Goal: Transaction & Acquisition: Download file/media

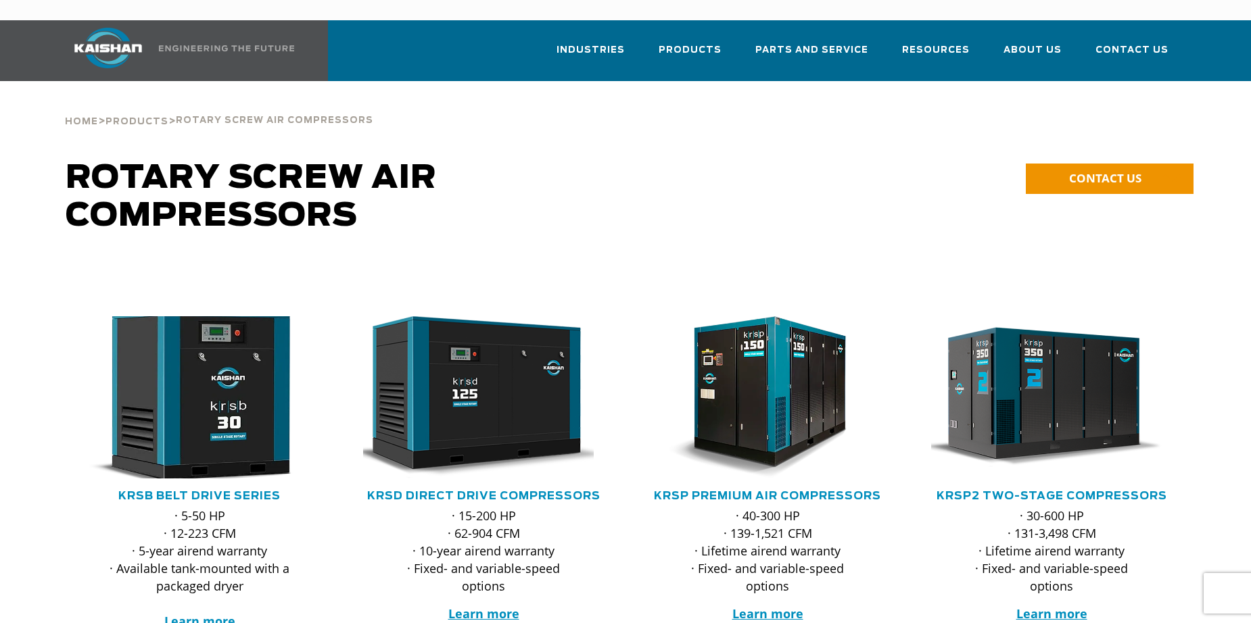
click at [212, 349] on img at bounding box center [189, 397] width 265 height 178
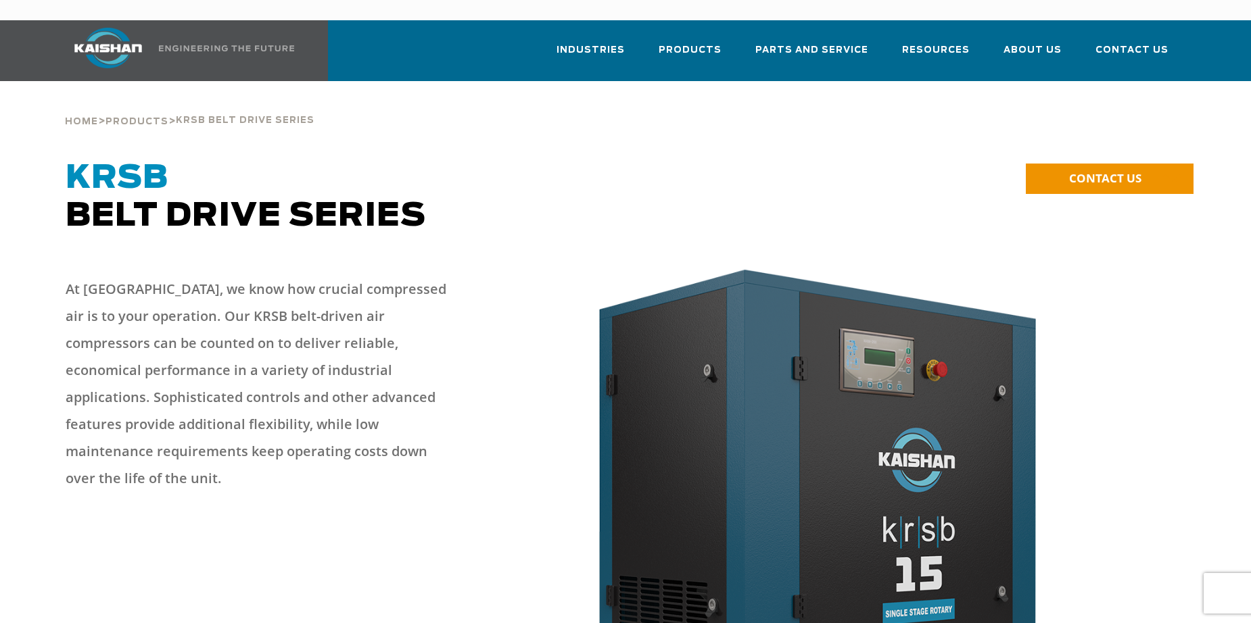
click at [80, 30] on img at bounding box center [107, 48] width 101 height 41
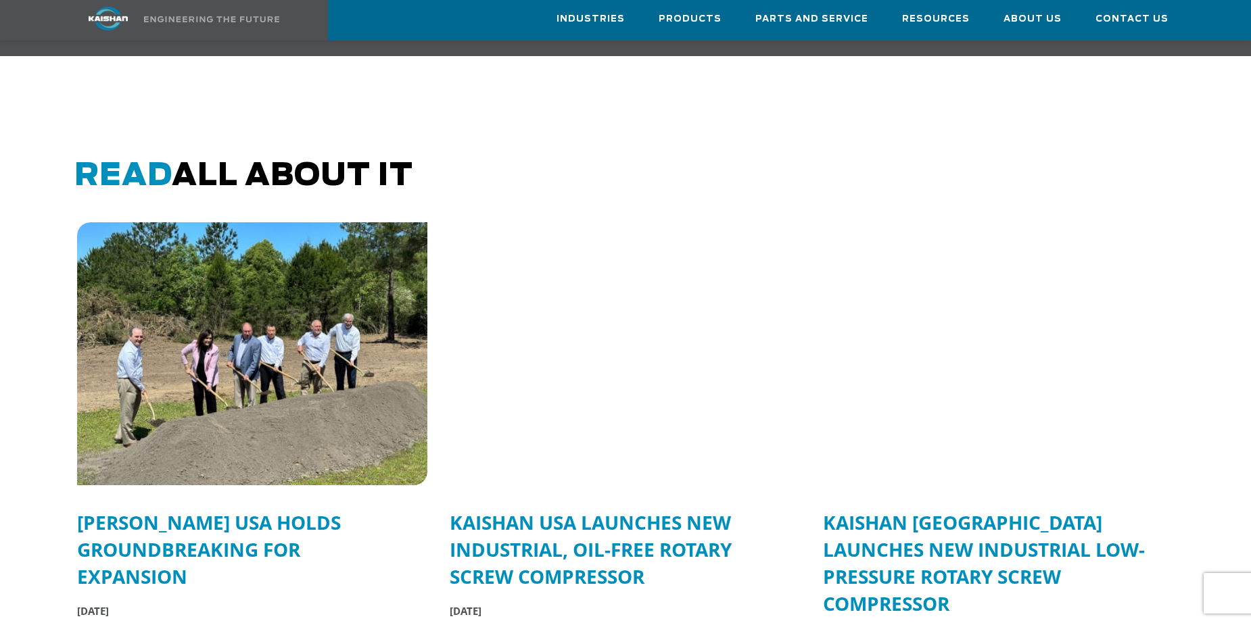
scroll to position [3245, 0]
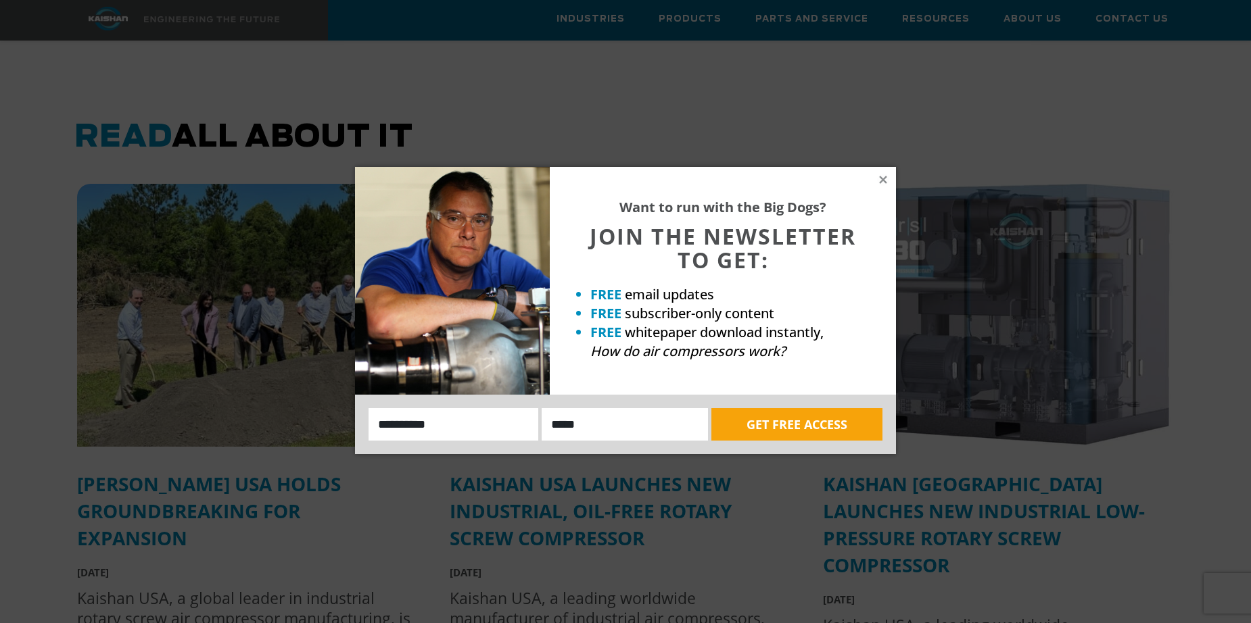
click at [761, 531] on div "Want to run with the Big Dogs? JOIN THE NEWSLETTER TO GET: FREE email updates F…" at bounding box center [625, 311] width 1251 height 623
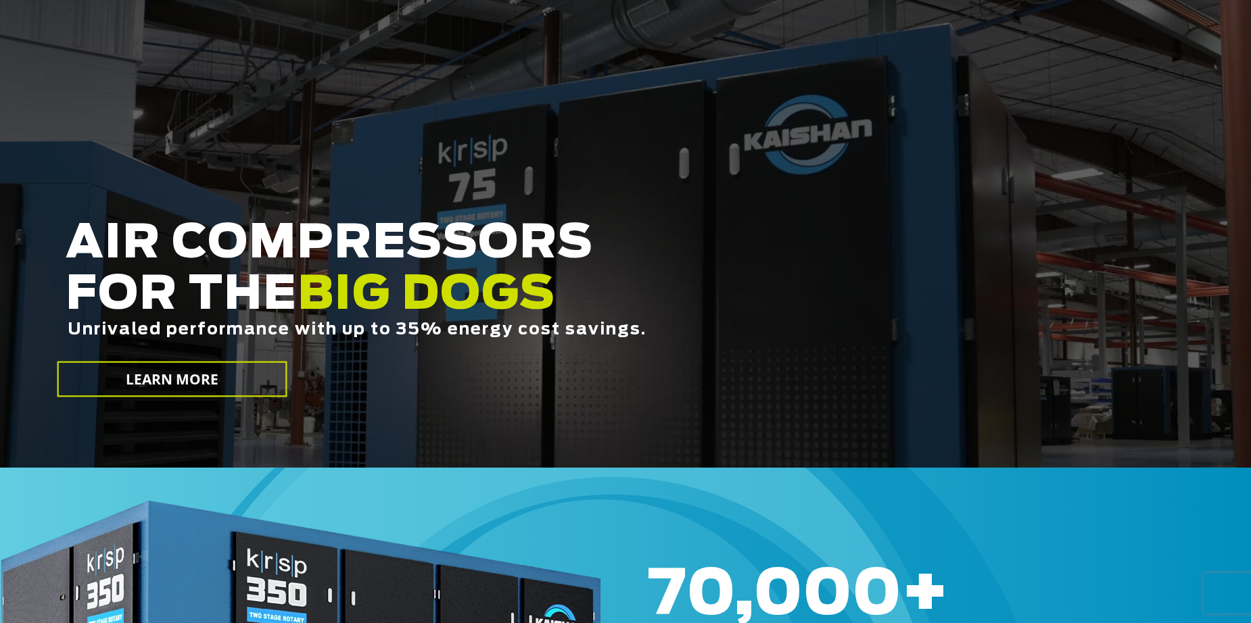
scroll to position [0, 0]
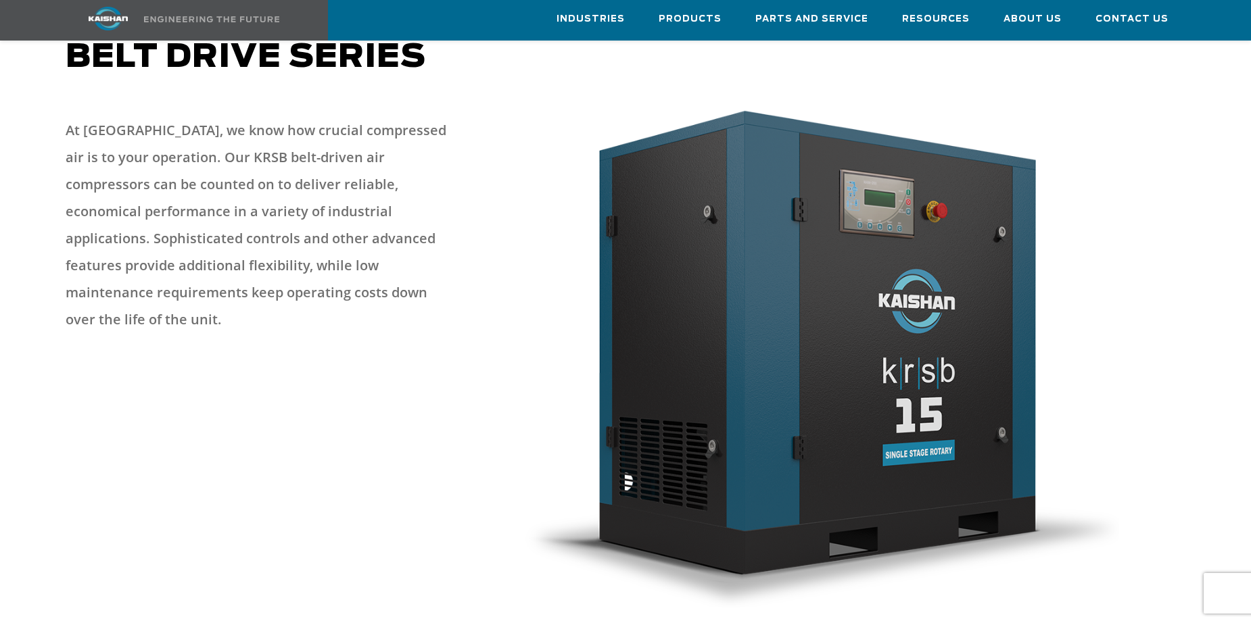
scroll to position [135, 0]
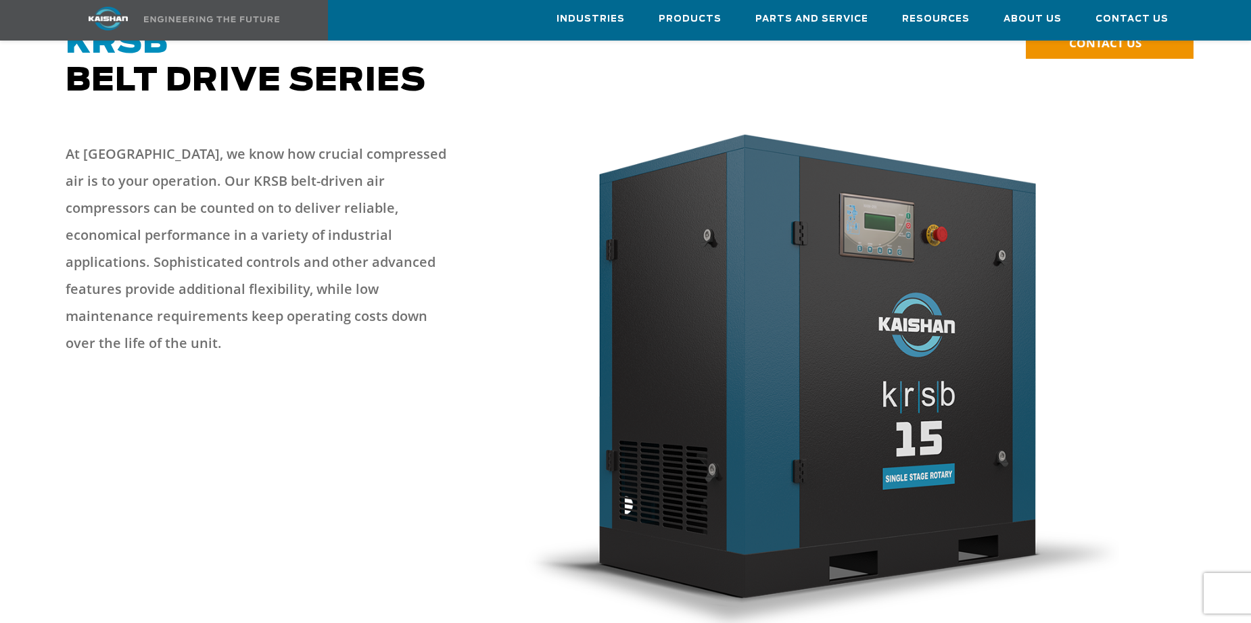
click at [487, 271] on div "At [GEOGRAPHIC_DATA], we know how crucial compressed air is to your operation. …" at bounding box center [284, 250] width 454 height 247
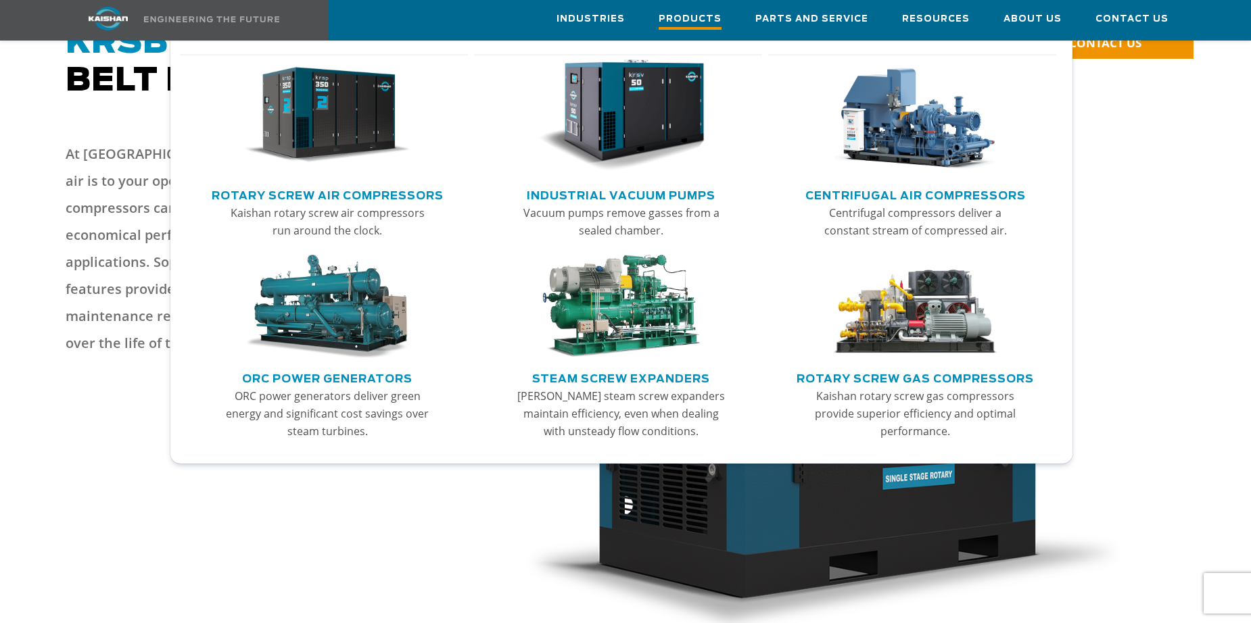
click at [698, 24] on span "Products" at bounding box center [690, 20] width 63 height 18
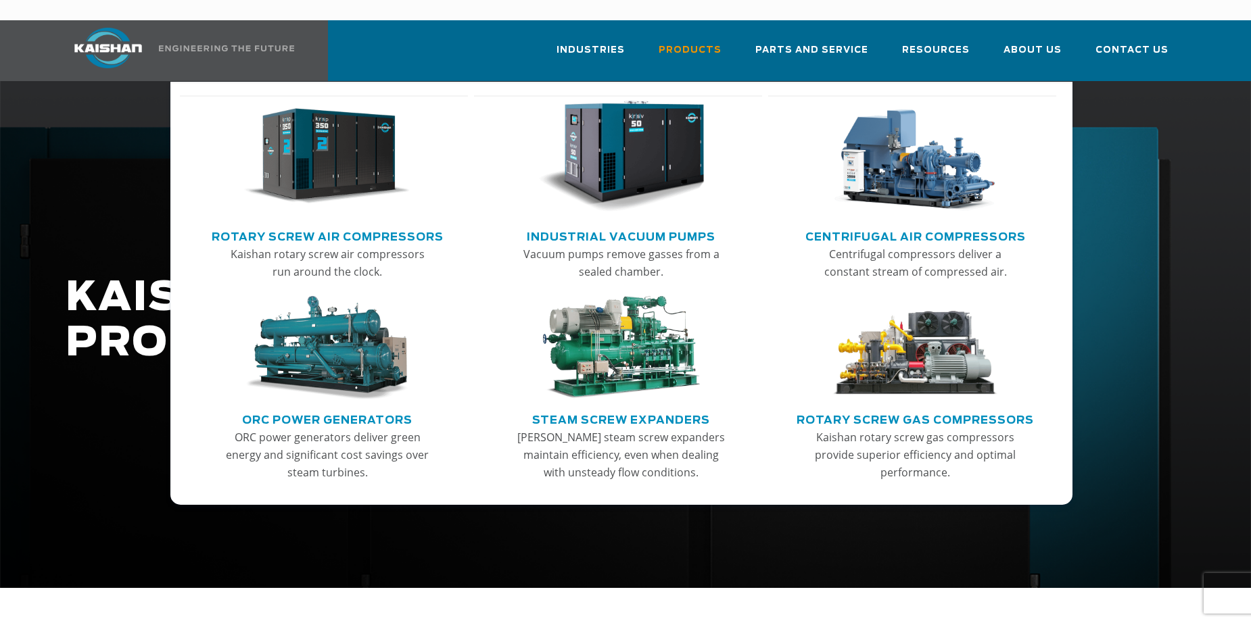
click at [650, 130] on img "Main menu" at bounding box center [621, 157] width 166 height 112
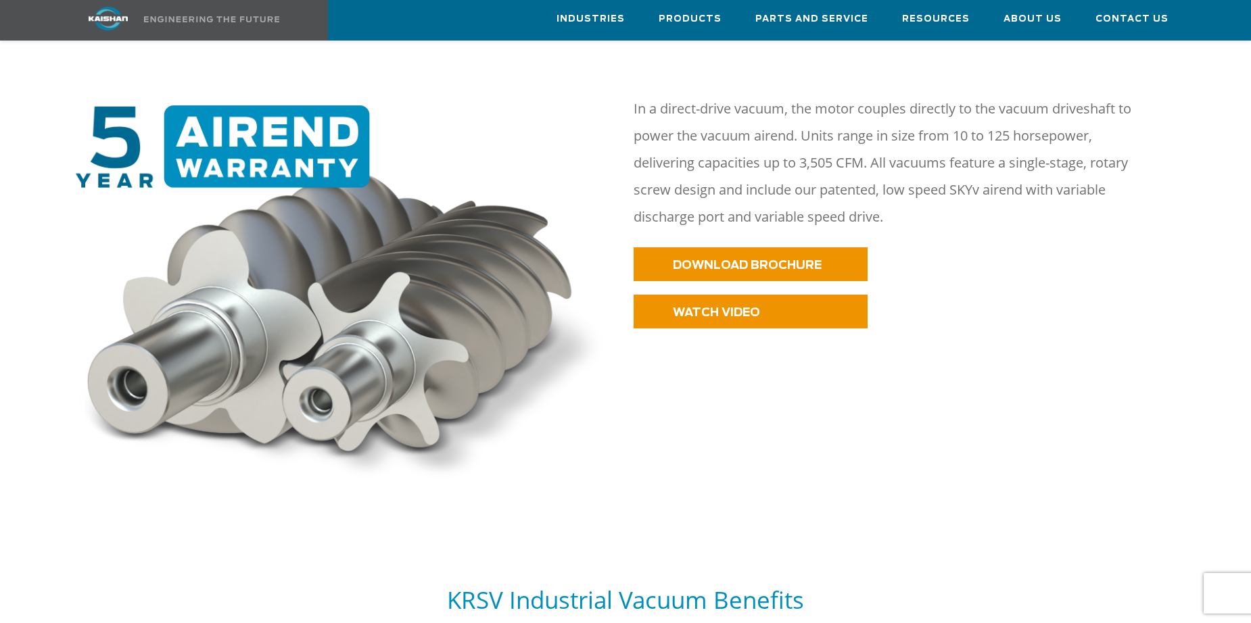
scroll to position [608, 0]
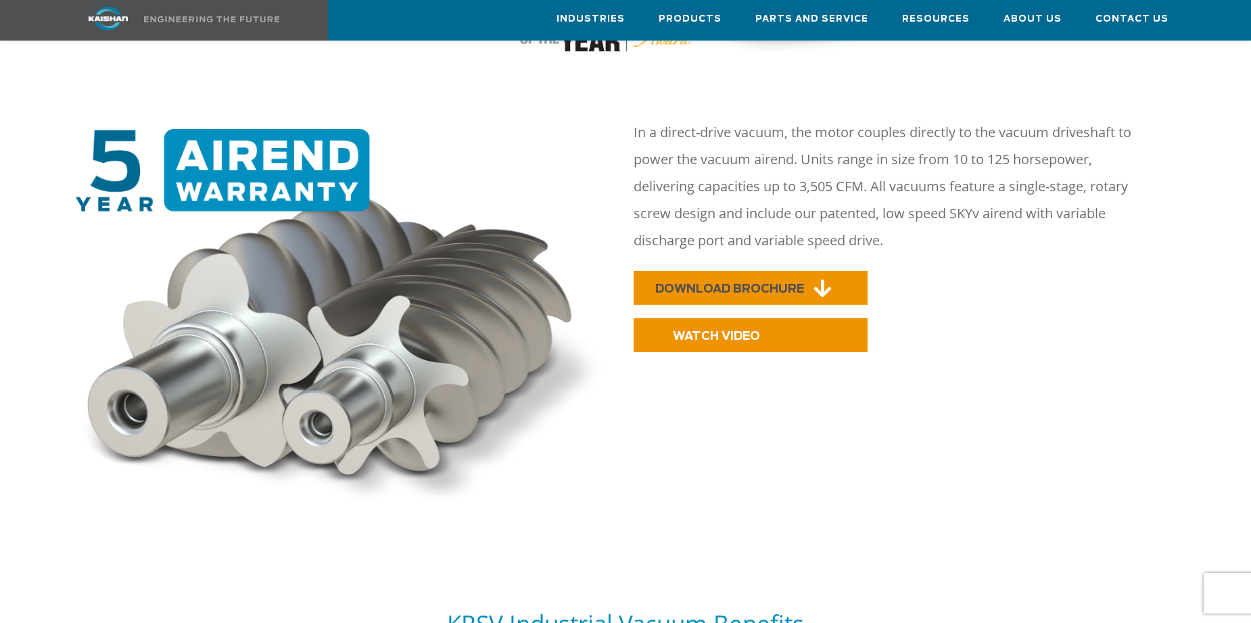
click at [696, 283] on span "DOWNLOAD BROCHURE" at bounding box center [729, 288] width 149 height 11
